Goal: Obtain resource: Obtain resource

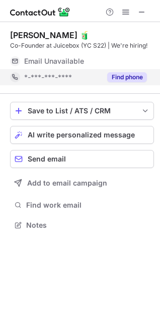
scroll to position [234, 160]
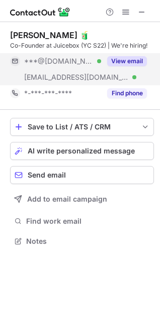
click at [130, 63] on button "View email" at bounding box center [127, 61] width 40 height 10
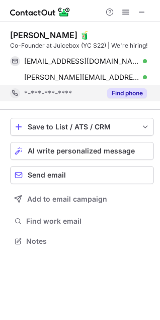
click at [124, 89] on button "Find phone" at bounding box center [127, 93] width 40 height 10
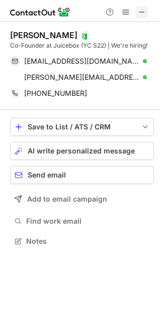
click at [143, 12] on span at bounding box center [141, 12] width 8 height 8
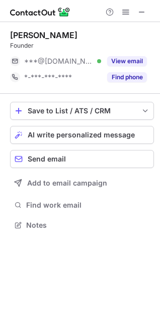
scroll to position [218, 160]
